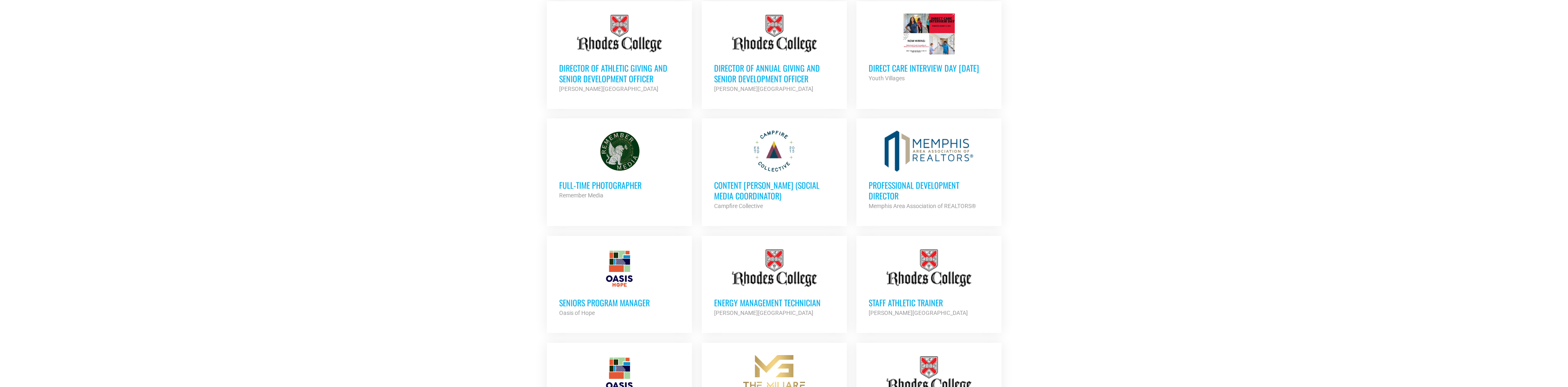
scroll to position [491, 0]
click at [598, 180] on h3 "Full-Time Photographer" at bounding box center [619, 185] width 120 height 10
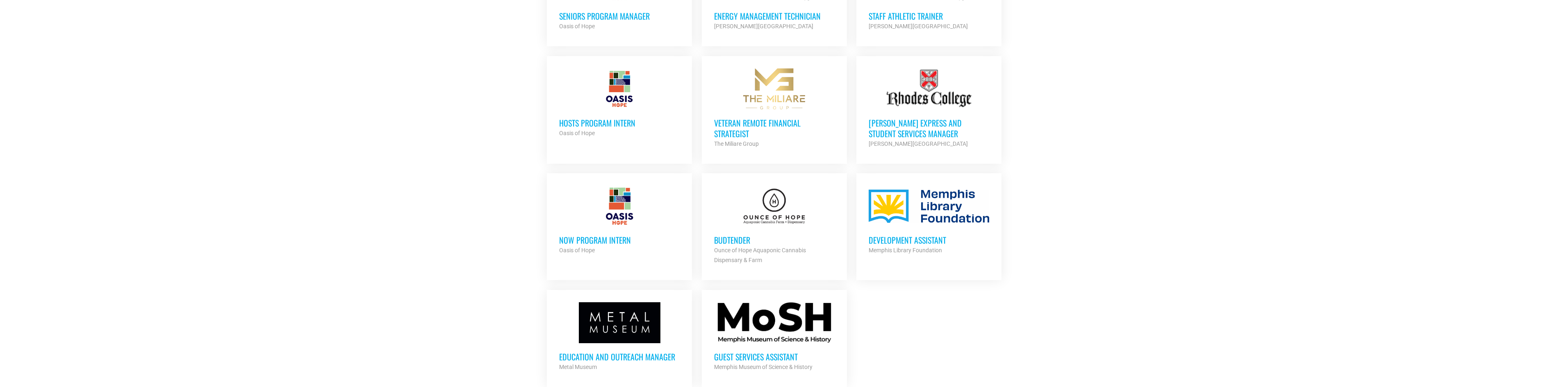
scroll to position [778, 0]
click at [764, 208] on div at bounding box center [774, 205] width 120 height 41
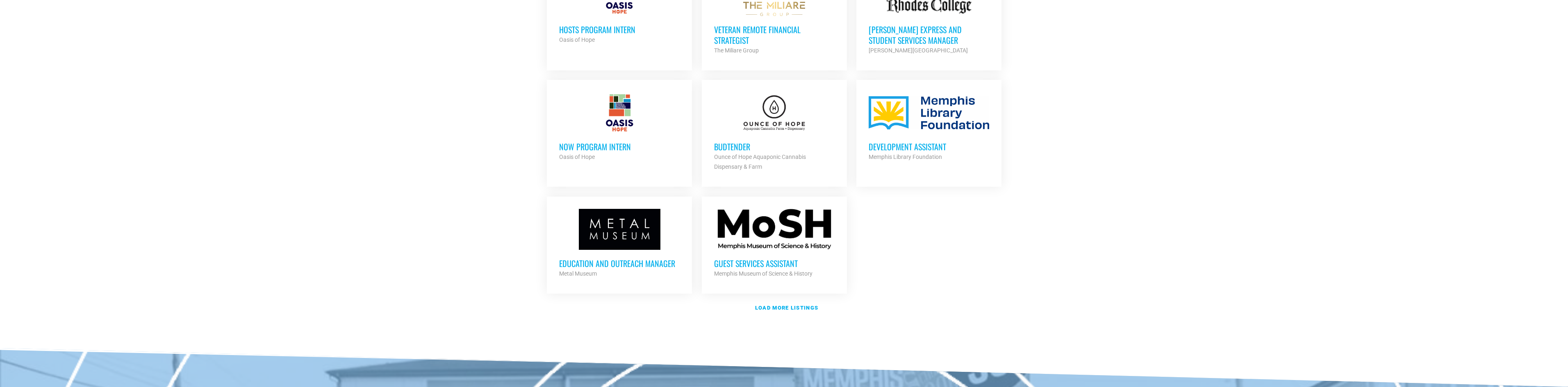
scroll to position [902, 0]
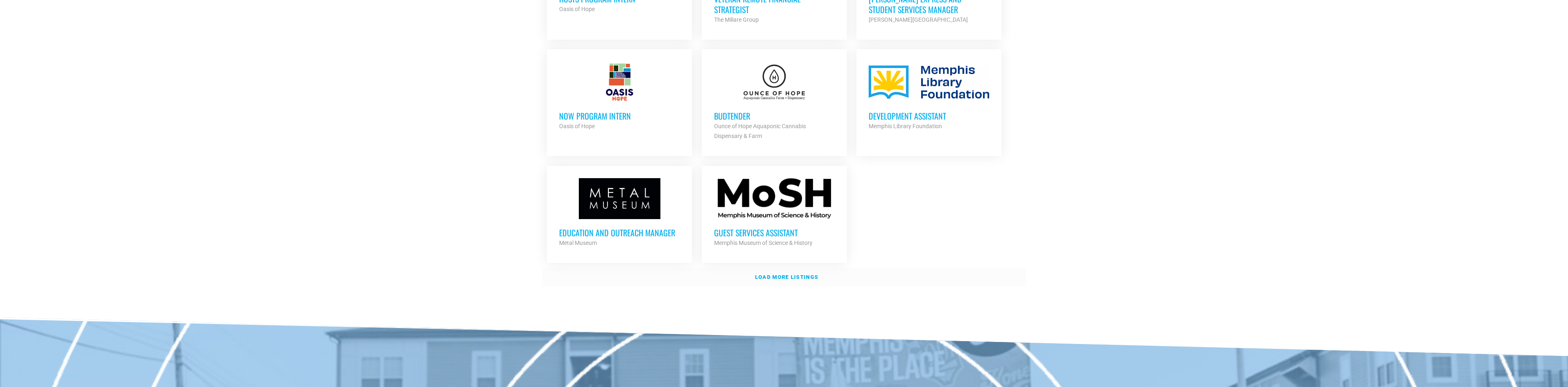
click at [783, 274] on strong "Load more listings" at bounding box center [786, 276] width 63 height 6
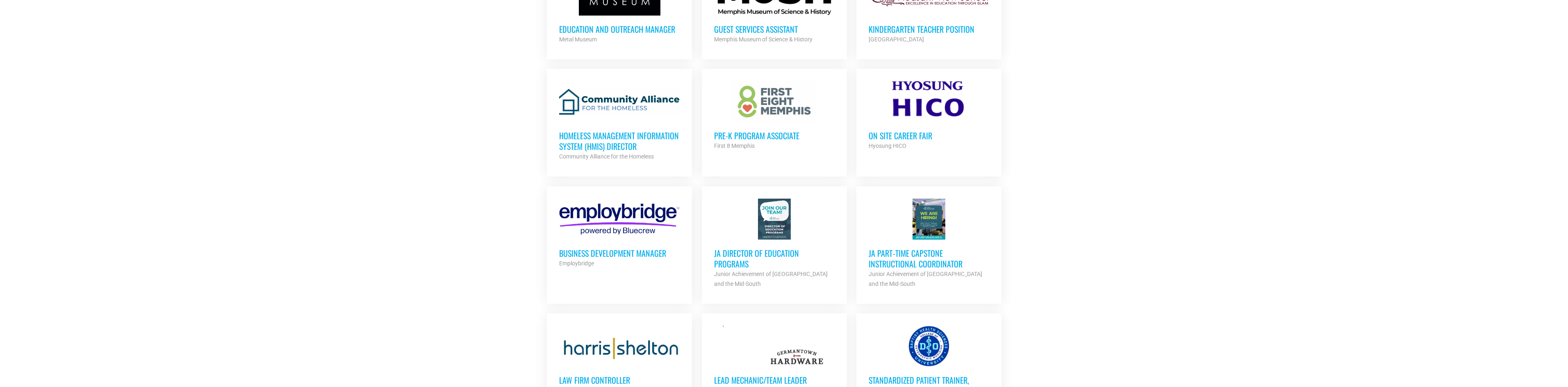
scroll to position [1106, 0]
click at [888, 129] on h3 "On Site Career Fair" at bounding box center [929, 134] width 120 height 10
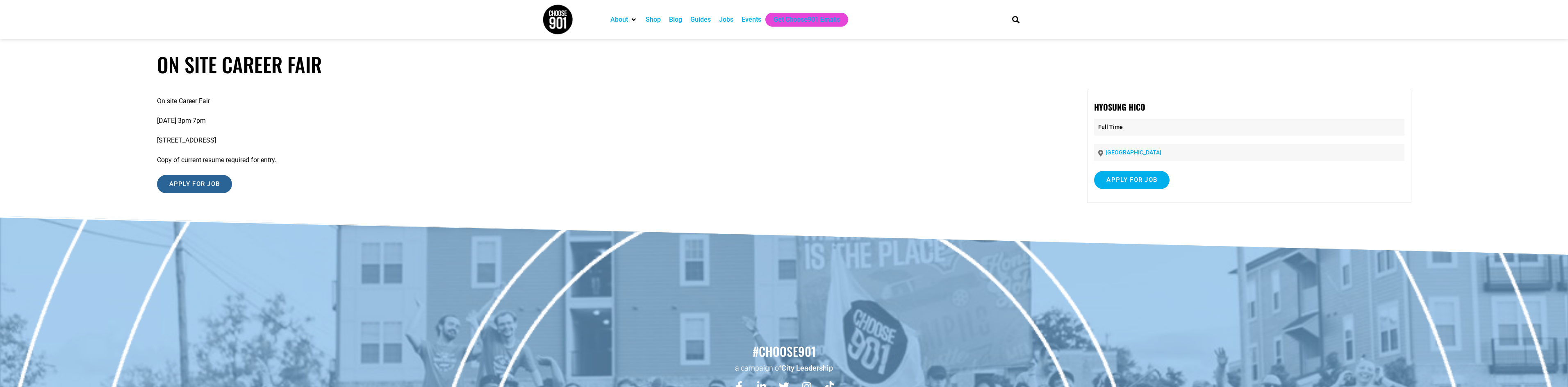
click at [187, 182] on input "Apply for job" at bounding box center [194, 184] width 75 height 19
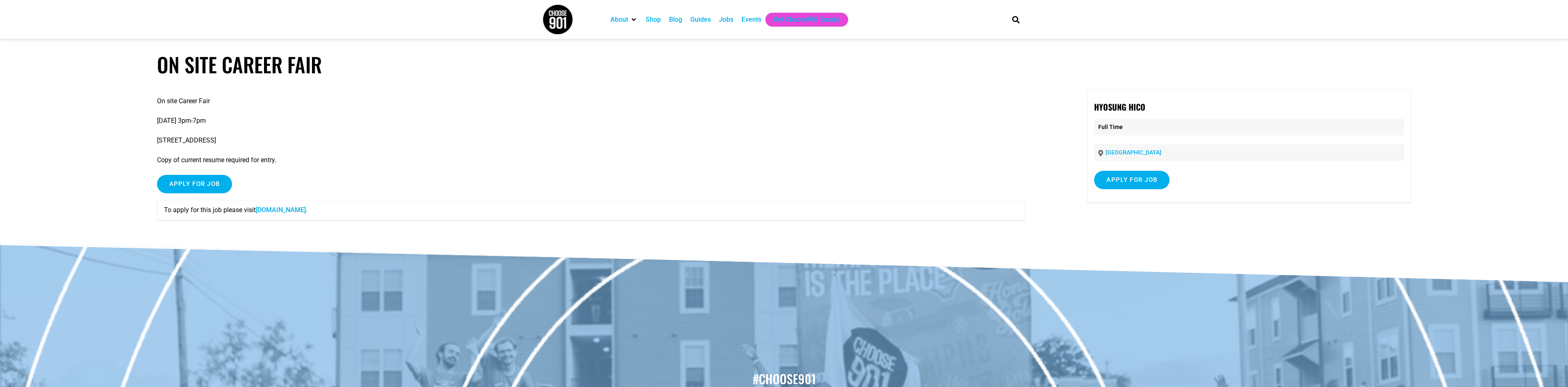
click at [296, 210] on link "www.hyosunghico.com" at bounding box center [281, 209] width 50 height 8
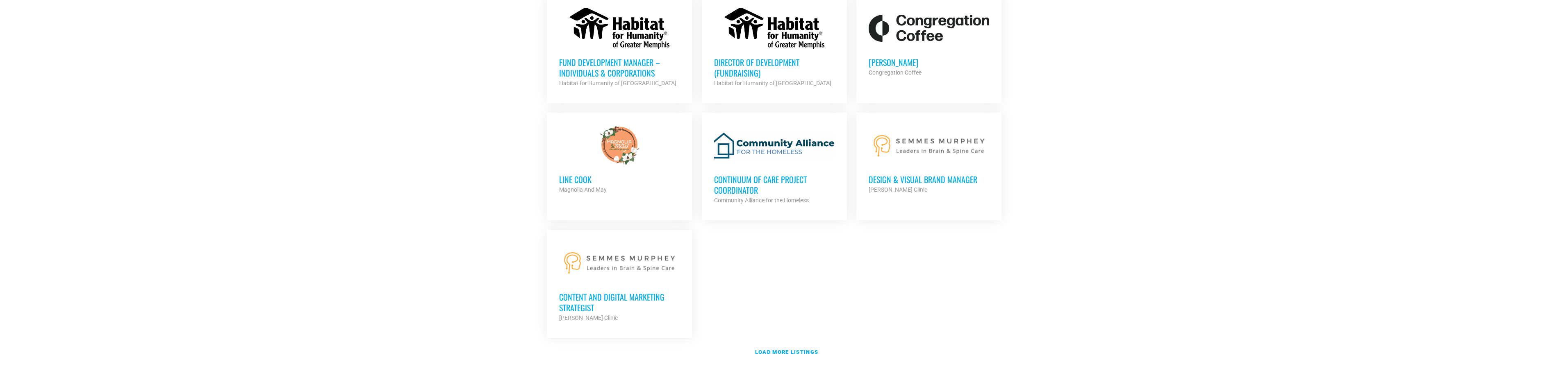
scroll to position [1680, 0]
click at [777, 348] on strong "Load more listings" at bounding box center [786, 350] width 63 height 6
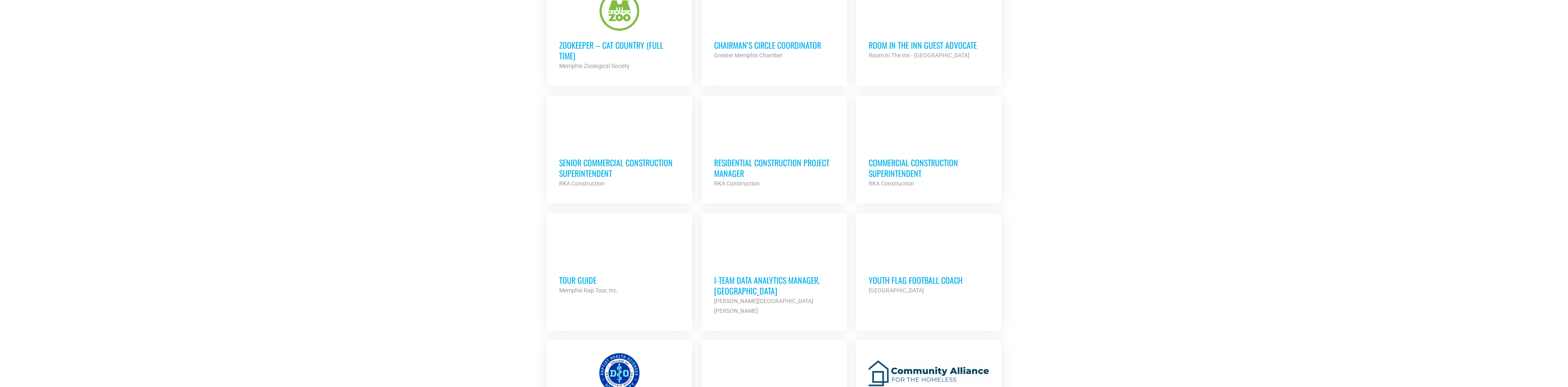
scroll to position [2048, 0]
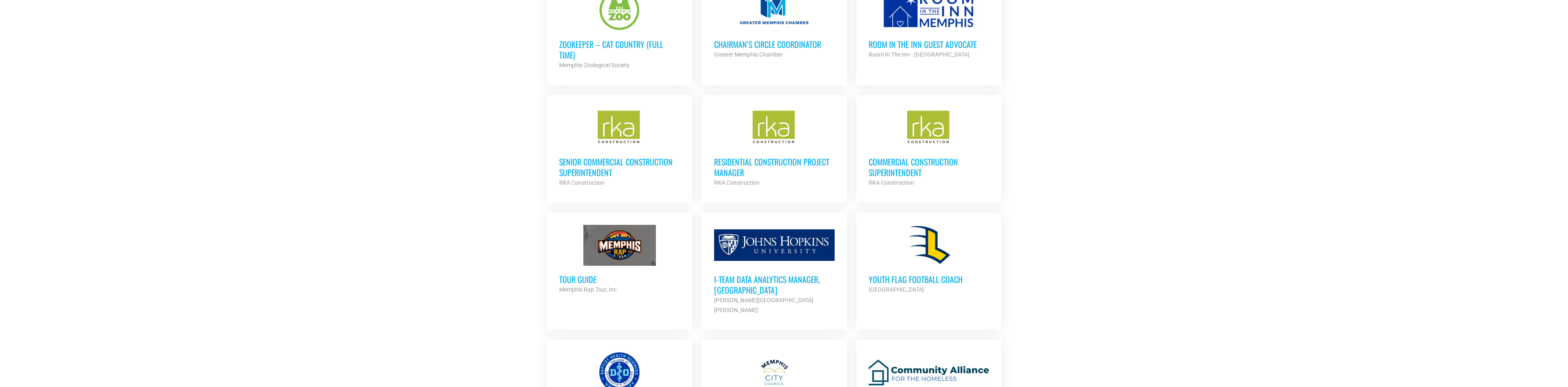
click at [625, 226] on div at bounding box center [619, 245] width 120 height 41
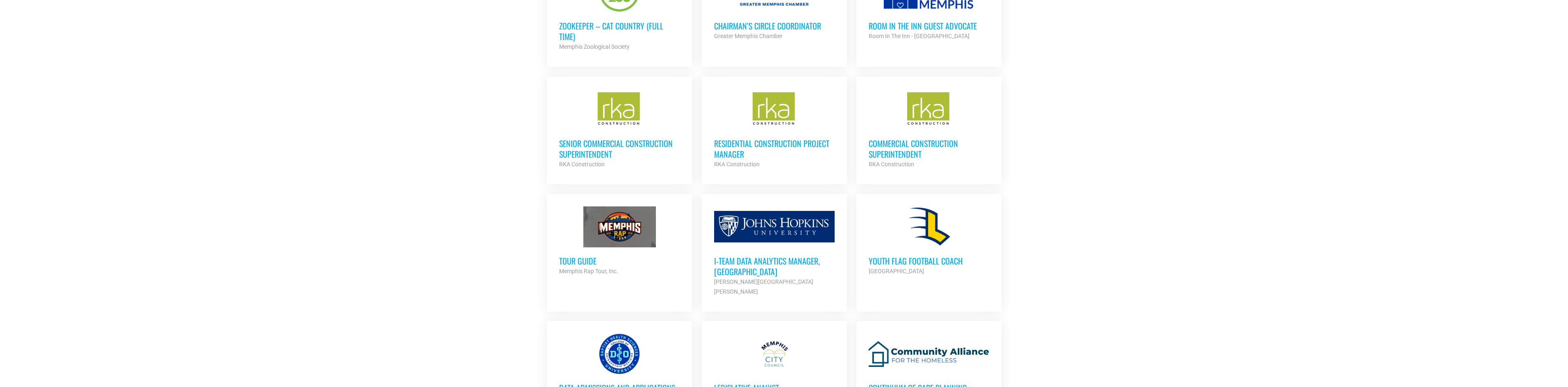
scroll to position [2090, 0]
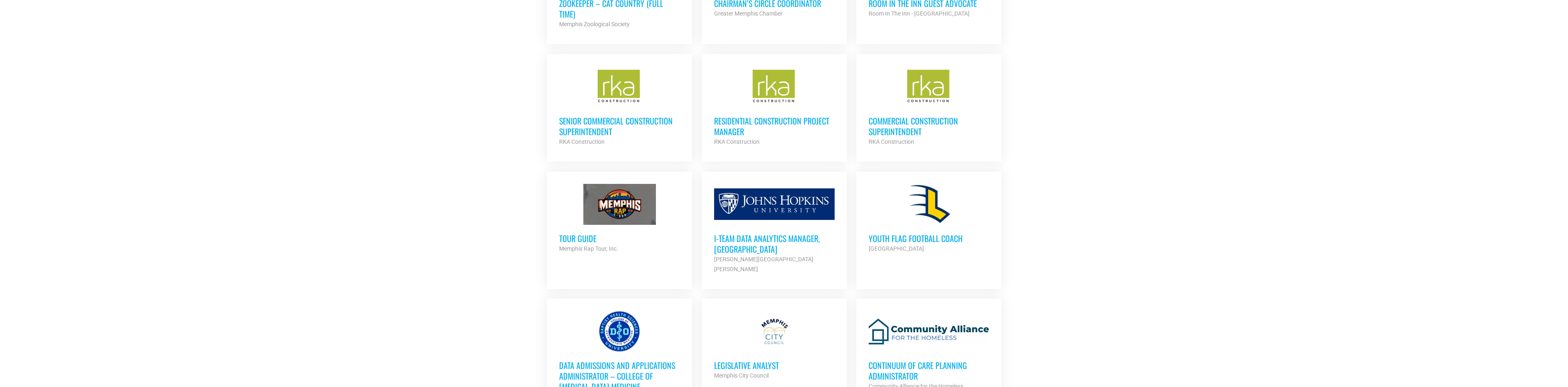
click at [766, 233] on h3 "i-team Data Analytics Manager, Memphis" at bounding box center [774, 243] width 120 height 21
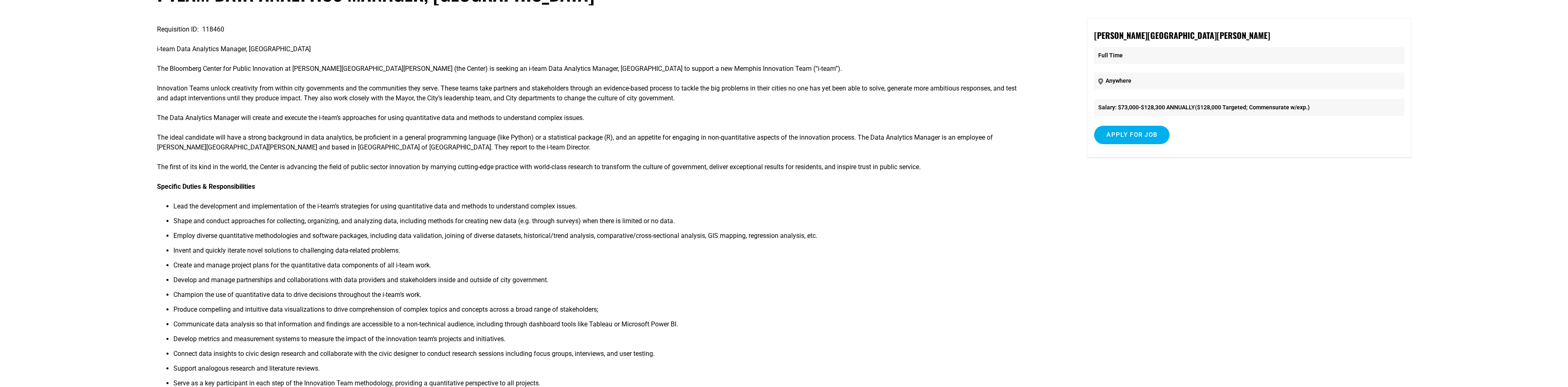
scroll to position [82, 0]
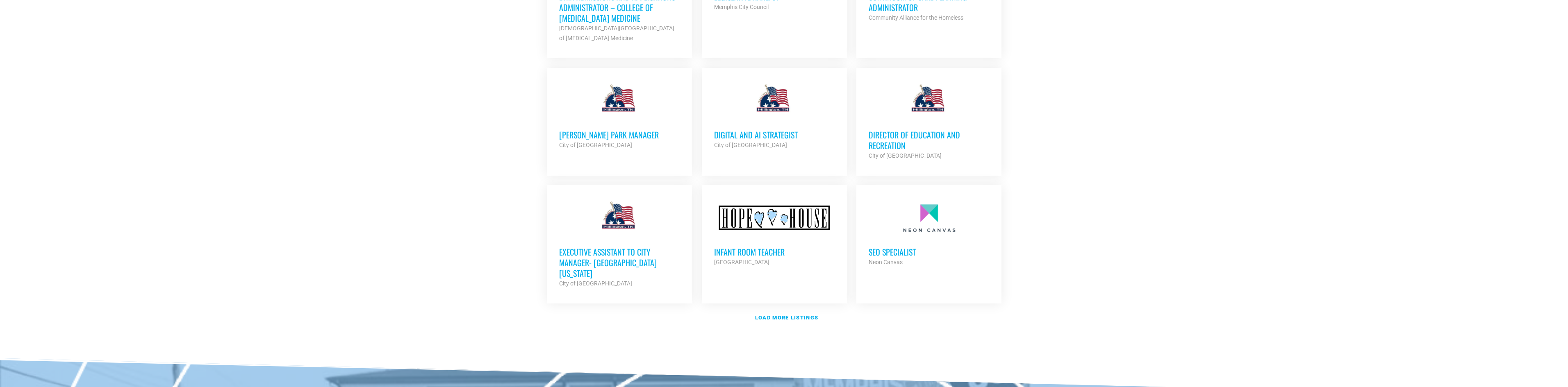
scroll to position [2459, 0]
click at [903, 246] on h3 "SEO Specialist" at bounding box center [929, 251] width 120 height 10
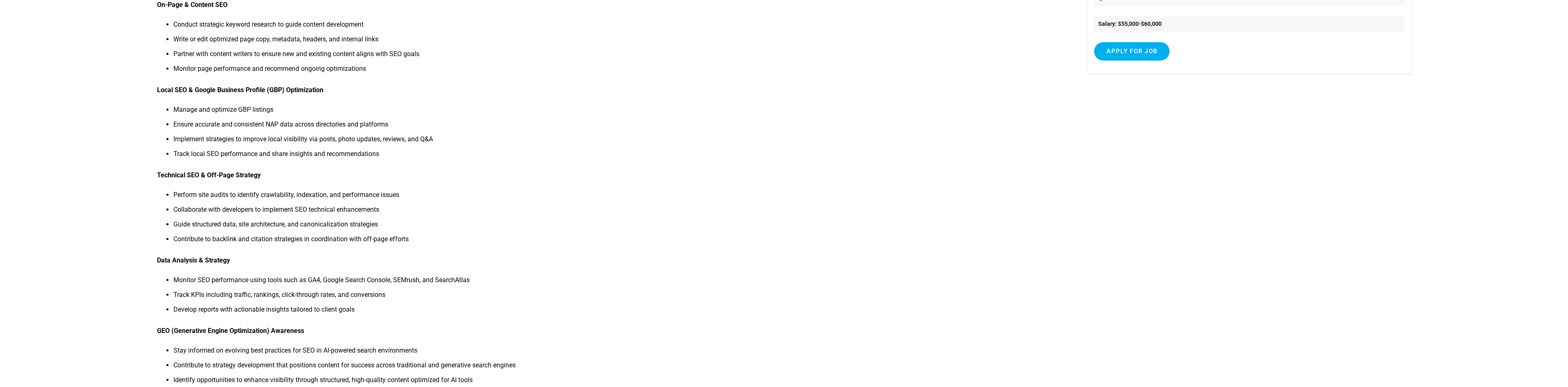
scroll to position [164, 0]
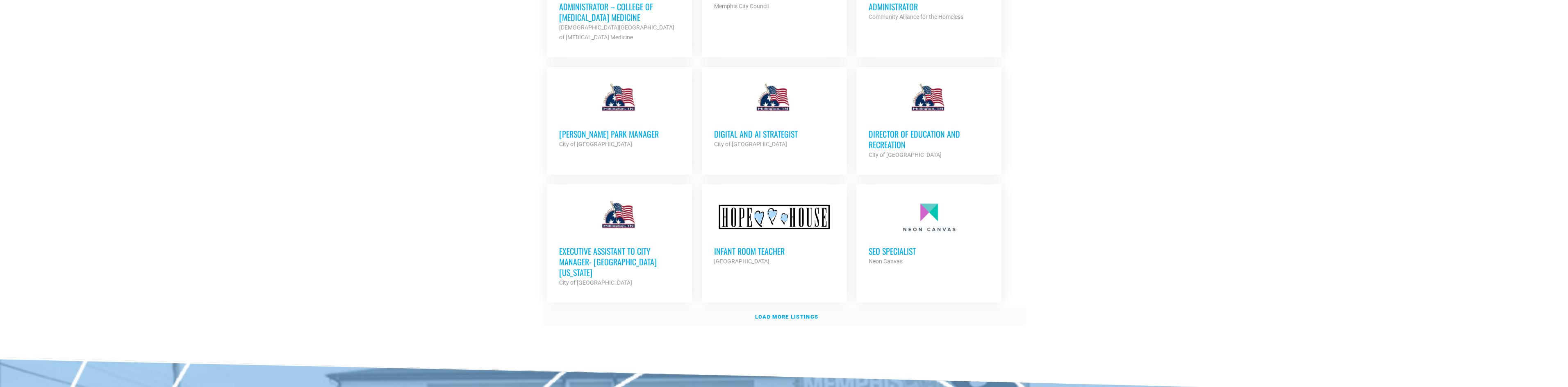
click at [802, 308] on link "Load more listings" at bounding box center [784, 317] width 483 height 19
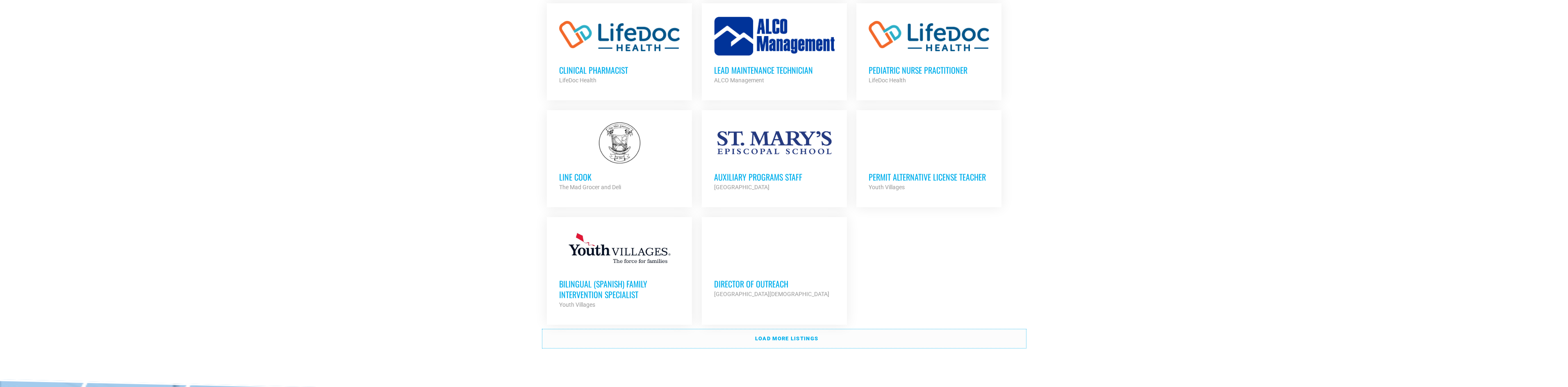
scroll to position [3237, 0]
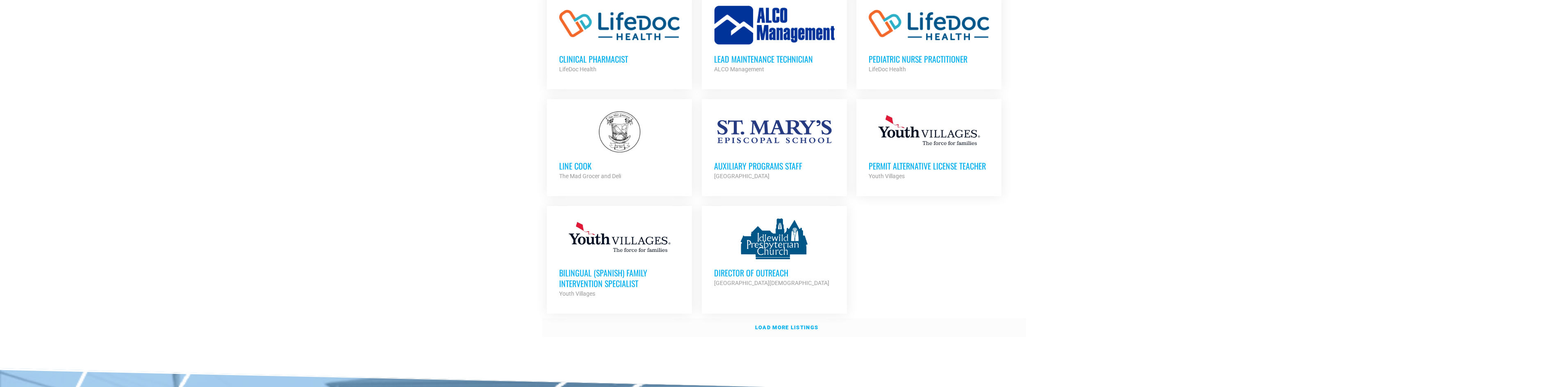
click at [784, 324] on strong "Load more listings" at bounding box center [786, 327] width 63 height 6
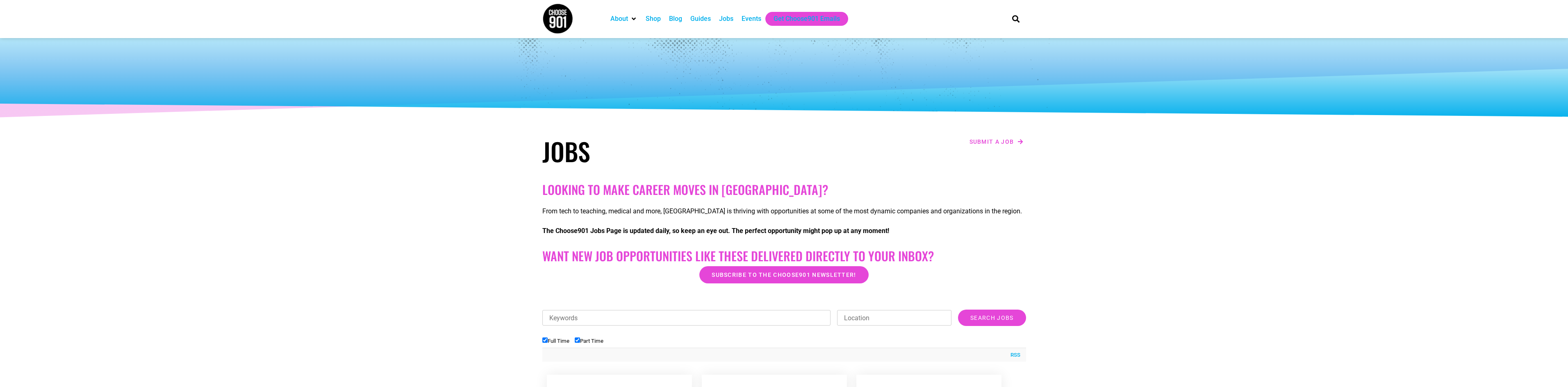
scroll to position [0, 0]
